Goal: Find specific page/section: Find specific page/section

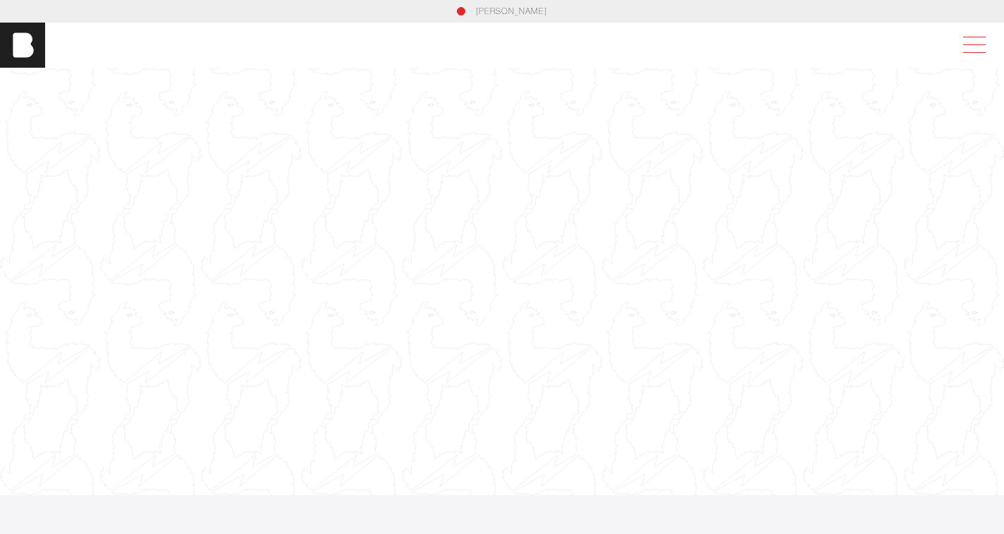
click at [965, 43] on span at bounding box center [971, 44] width 32 height 25
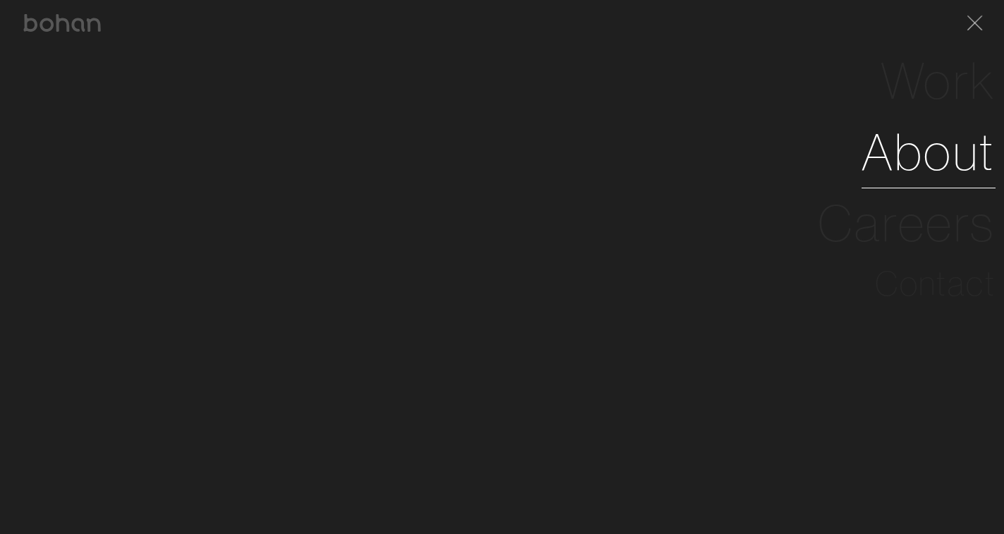
click at [910, 147] on link "About" at bounding box center [929, 151] width 134 height 71
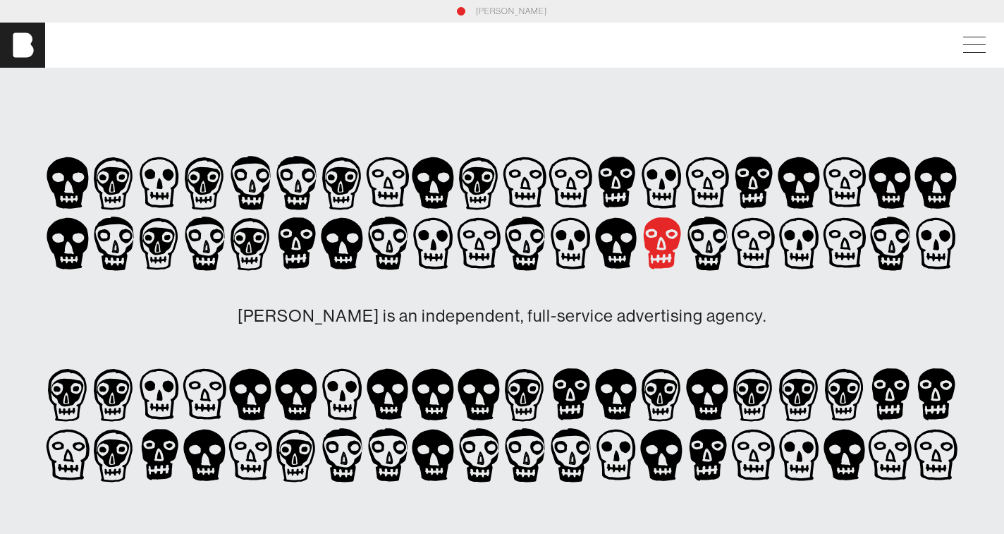
click at [652, 256] on icon at bounding box center [662, 243] width 46 height 61
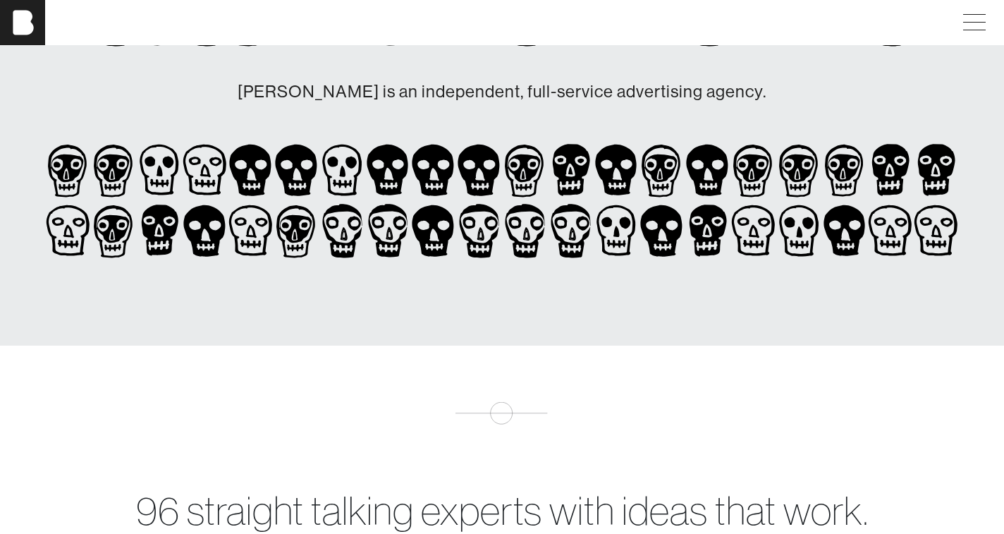
scroll to position [184, 0]
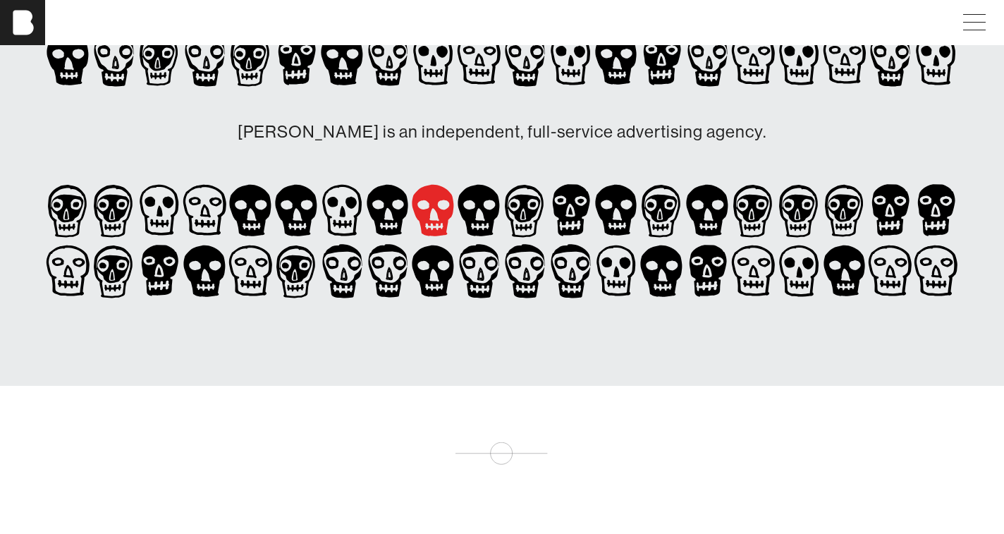
click at [420, 218] on icon at bounding box center [433, 210] width 42 height 51
click at [325, 224] on icon at bounding box center [342, 210] width 46 height 61
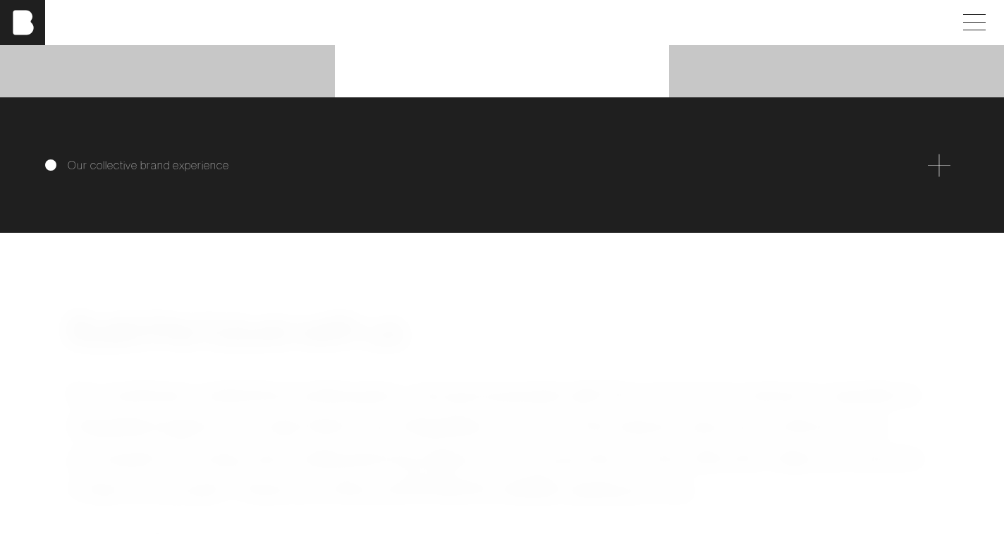
scroll to position [2798, 0]
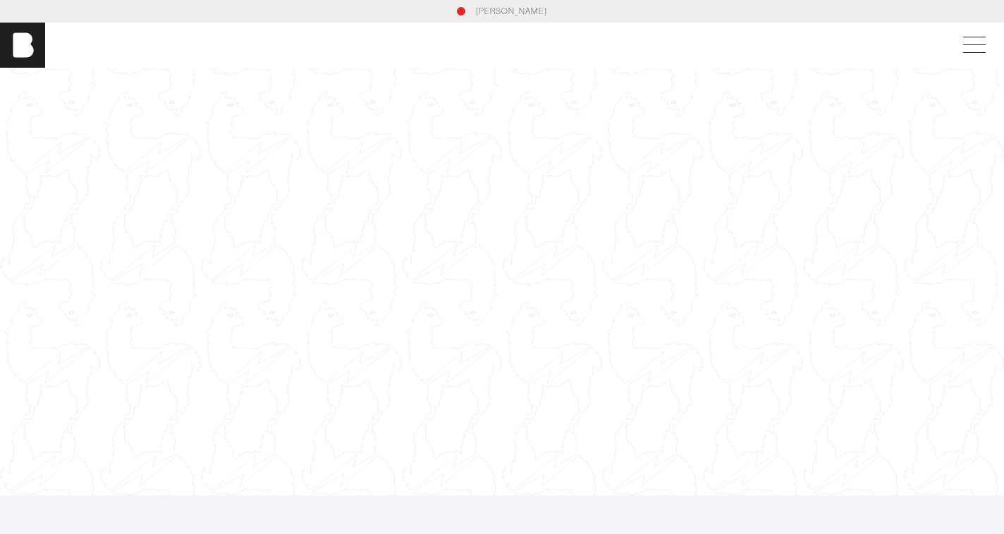
click at [506, 6] on link "[PERSON_NAME]" at bounding box center [511, 11] width 71 height 13
